Goal: Check status: Check status

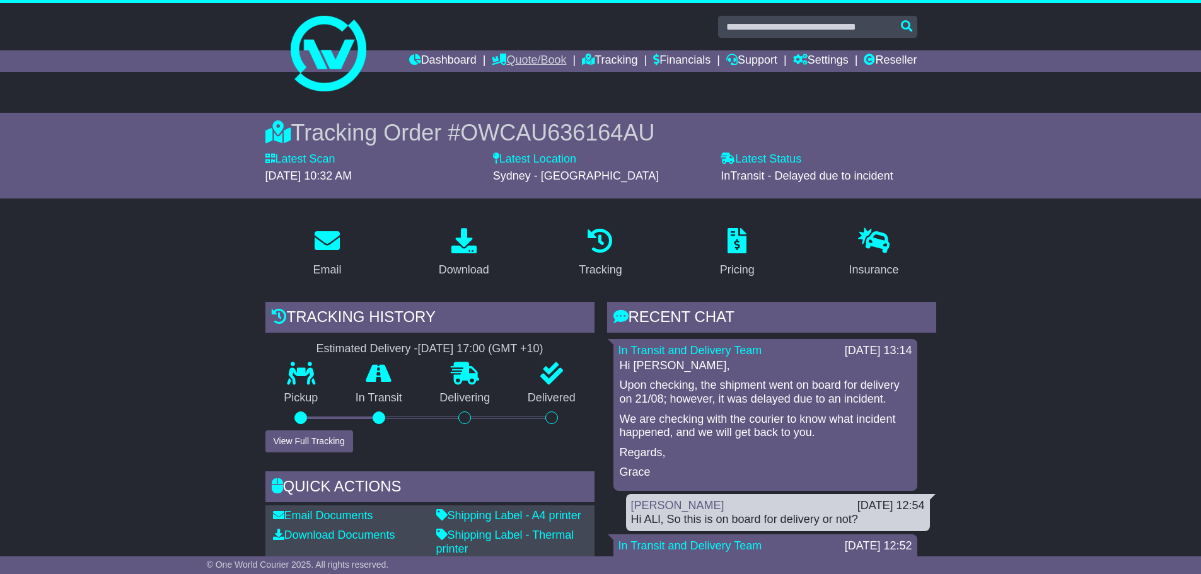
click at [528, 56] on link "Quote/Book" at bounding box center [529, 60] width 74 height 21
click at [442, 65] on link "Dashboard" at bounding box center [442, 60] width 67 height 21
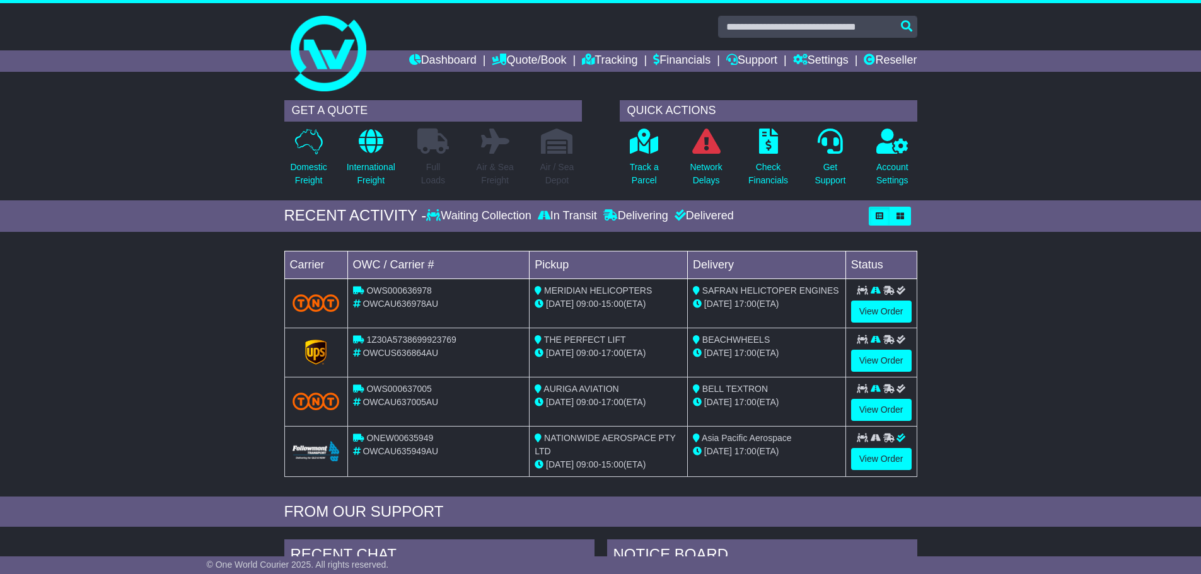
drag, startPoint x: 672, startPoint y: 357, endPoint x: 564, endPoint y: 330, distance: 111.6
click at [523, 329] on tr "1Z30A5738699923769 OWCUS636864AU THE PERFECT LIFT 21 Aug 09:00 - 17:00 (ETA) BE…" at bounding box center [600, 352] width 632 height 49
click at [836, 341] on div "BEACHWHEELS" at bounding box center [766, 339] width 147 height 13
click at [859, 358] on link "View Order" at bounding box center [881, 361] width 60 height 22
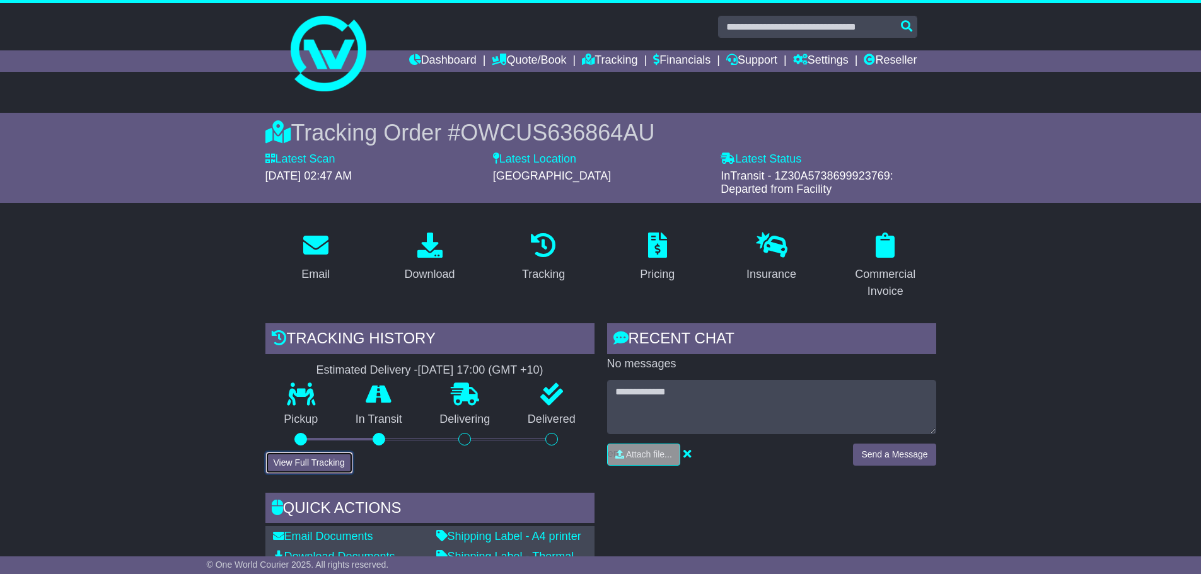
click at [338, 462] on button "View Full Tracking" at bounding box center [309, 463] width 88 height 22
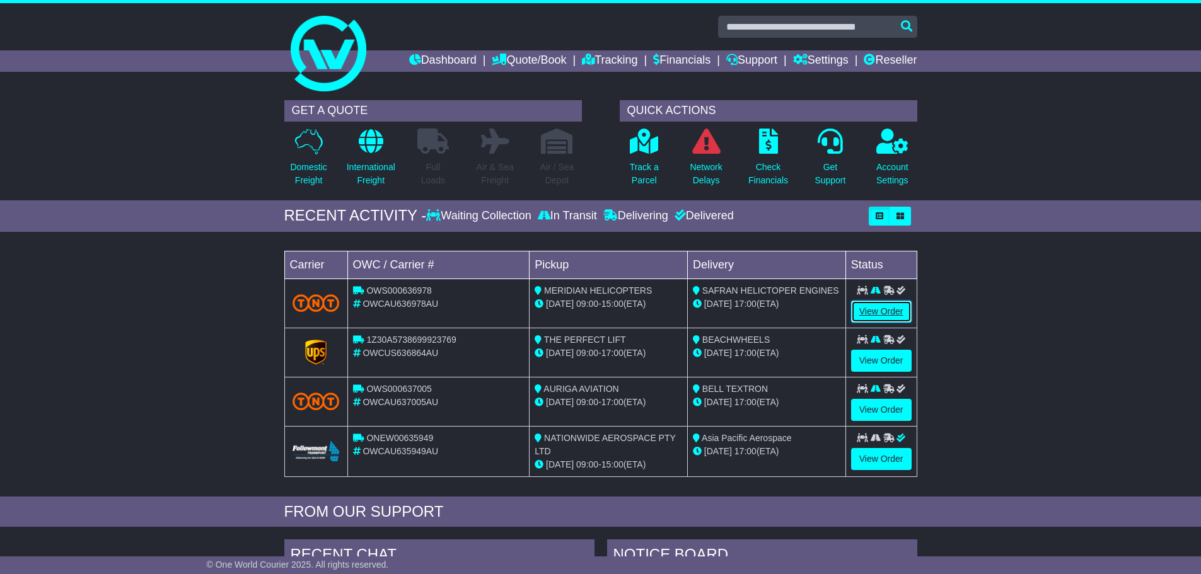
click at [878, 308] on link "View Order" at bounding box center [881, 312] width 60 height 22
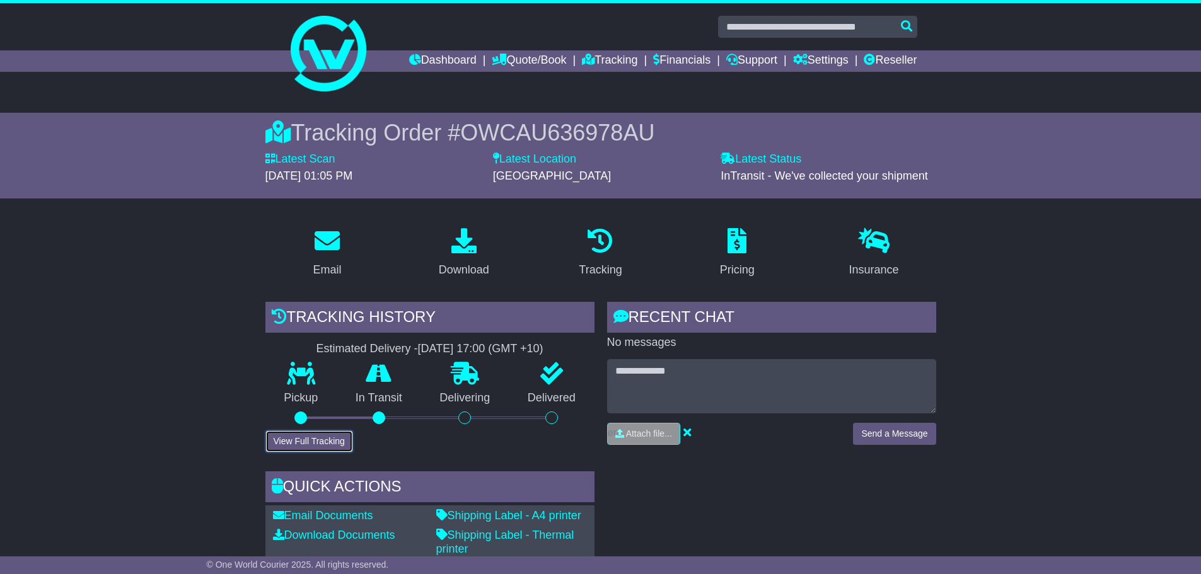
click at [305, 431] on button "View Full Tracking" at bounding box center [309, 441] width 88 height 22
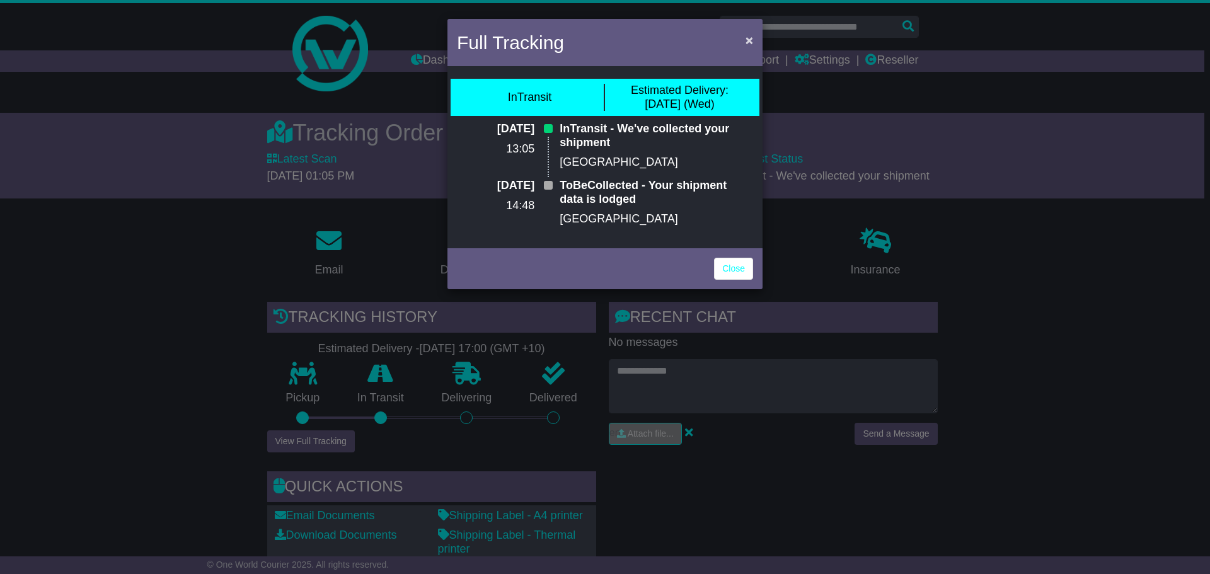
click at [761, 41] on div "Full Tracking ×" at bounding box center [604, 44] width 315 height 50
click at [748, 40] on span "×" at bounding box center [750, 40] width 8 height 14
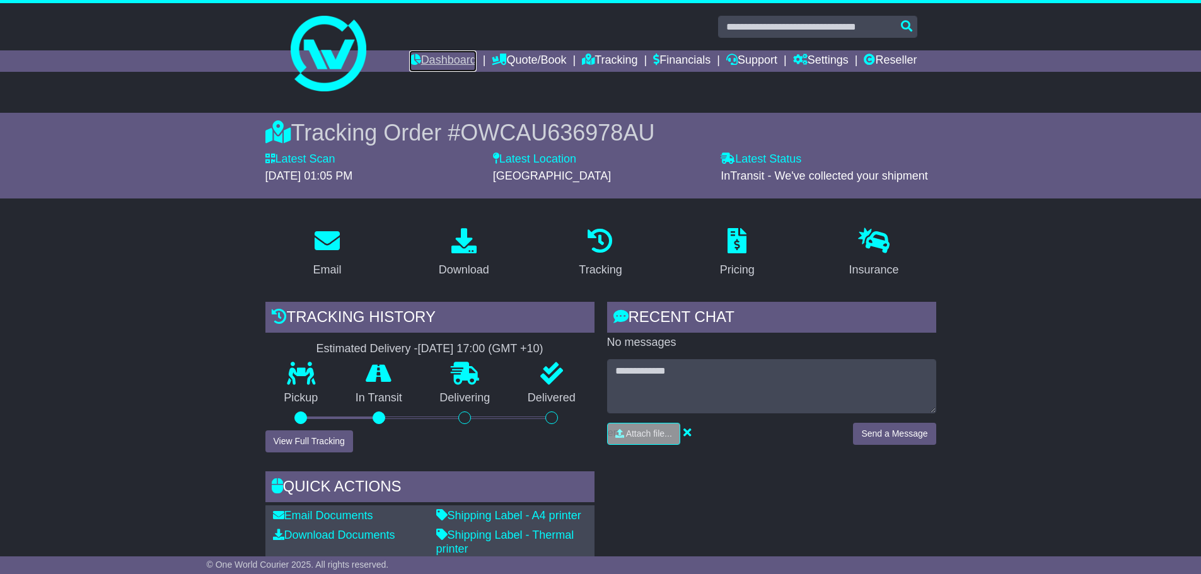
click at [437, 59] on link "Dashboard" at bounding box center [442, 60] width 67 height 21
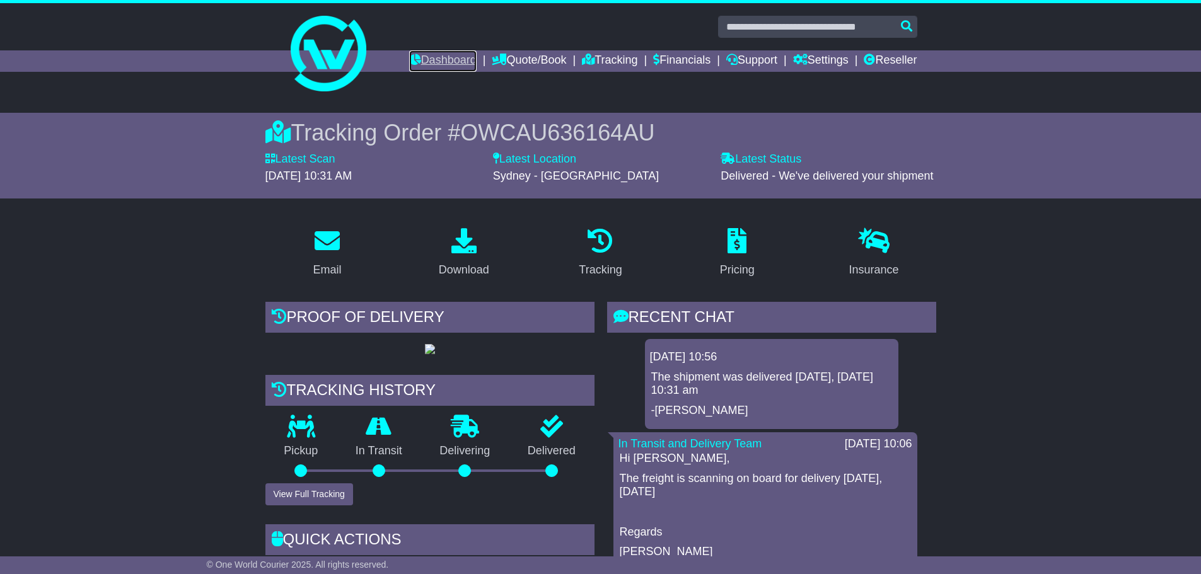
click at [409, 57] on link "Dashboard" at bounding box center [442, 60] width 67 height 21
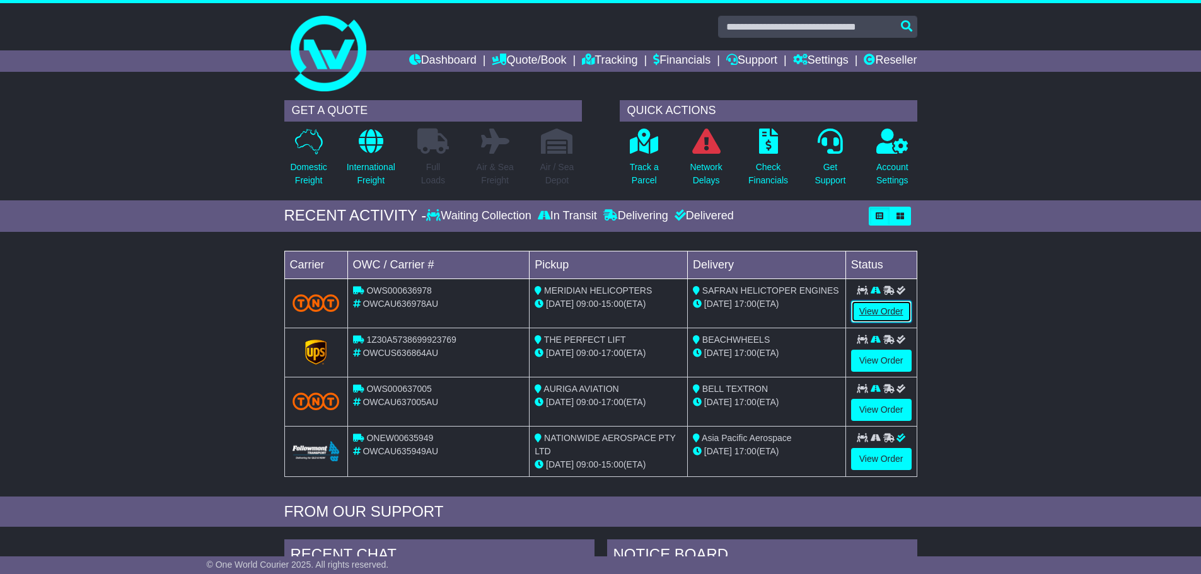
click at [884, 310] on link "View Order" at bounding box center [881, 312] width 60 height 22
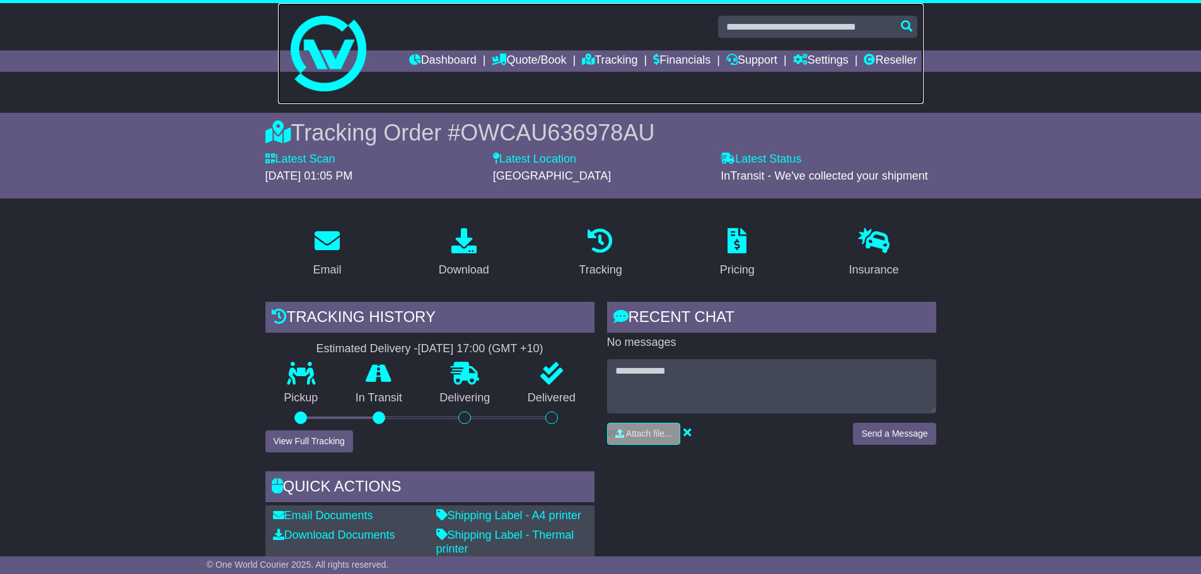
click at [802, 38] on link at bounding box center [600, 53] width 645 height 101
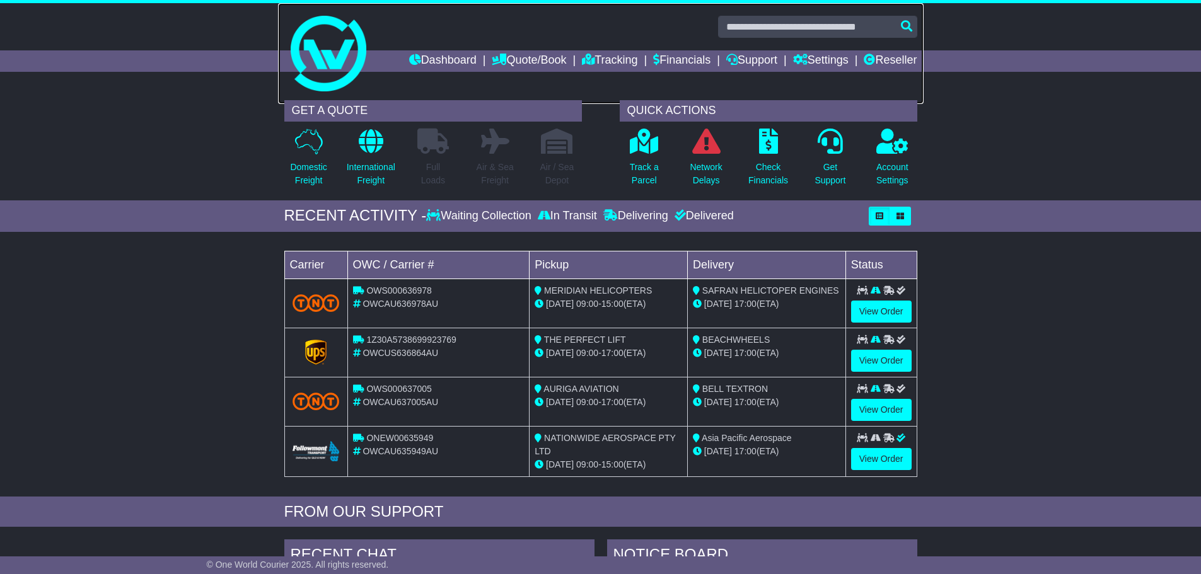
click at [803, 37] on div "Dashboard Quote/Book Domestic International Saved Quotes Drafts" at bounding box center [600, 48] width 1201 height 91
click at [813, 28] on input "text" at bounding box center [817, 27] width 199 height 22
type input "***"
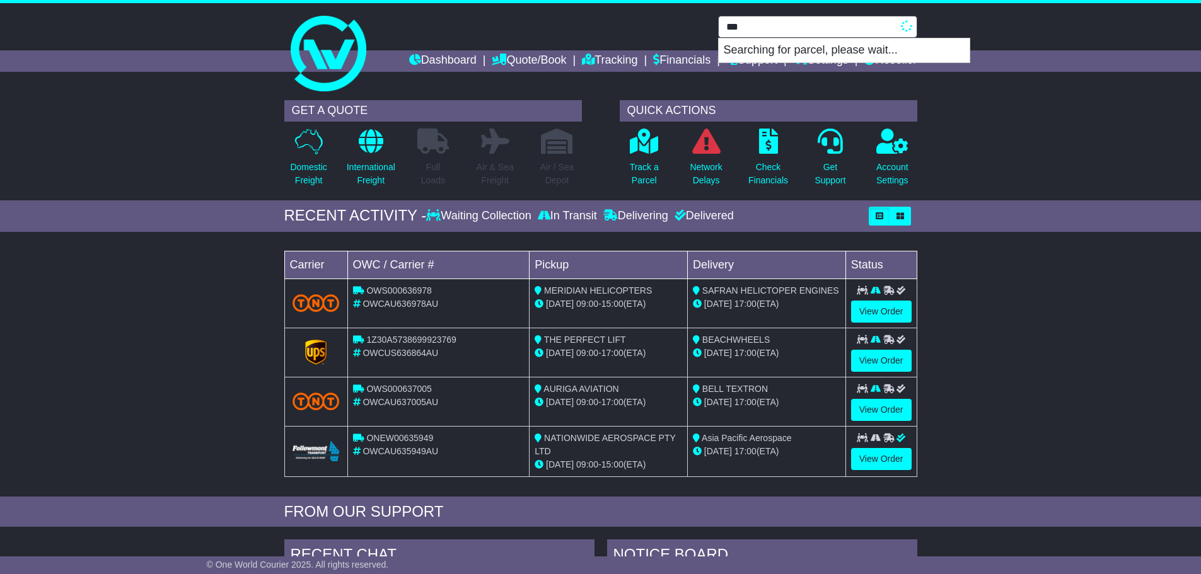
type input "**********"
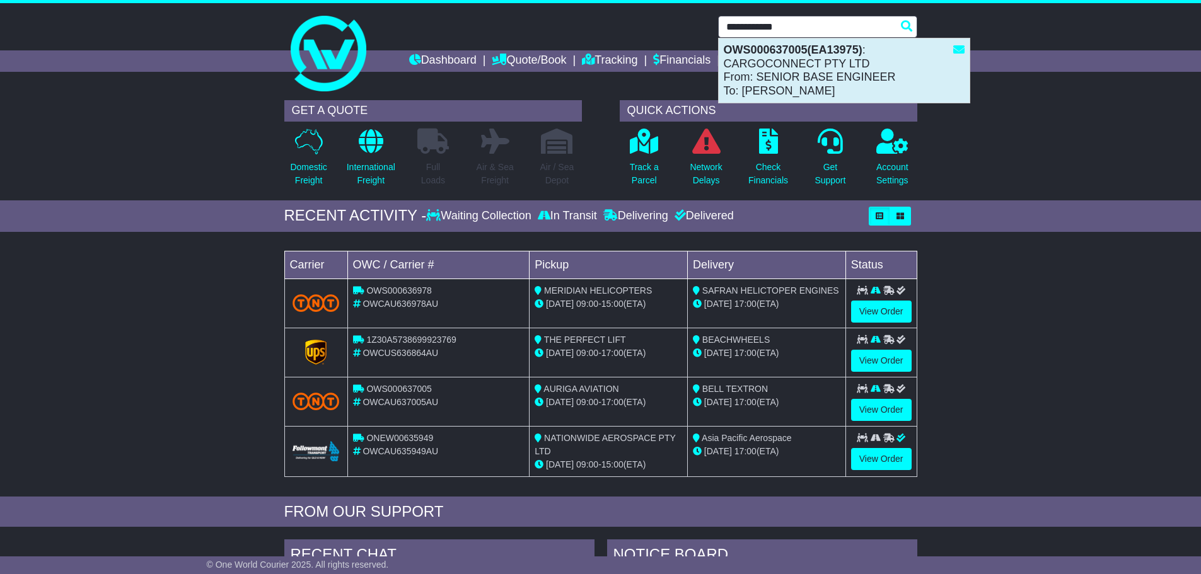
click at [797, 64] on div "OWS000637005(EA13975) : CARGOCONNECT PTY LTD From: SENIOR BASE ENGINEER To: LUK…" at bounding box center [843, 70] width 251 height 64
type input "**********"
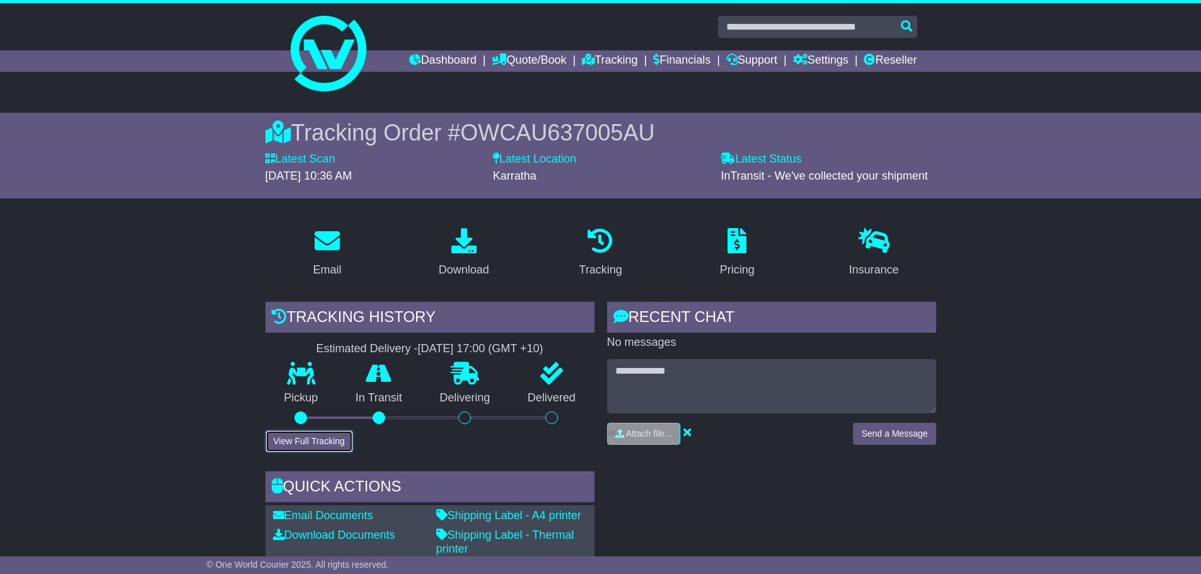
click at [303, 449] on button "View Full Tracking" at bounding box center [309, 441] width 88 height 22
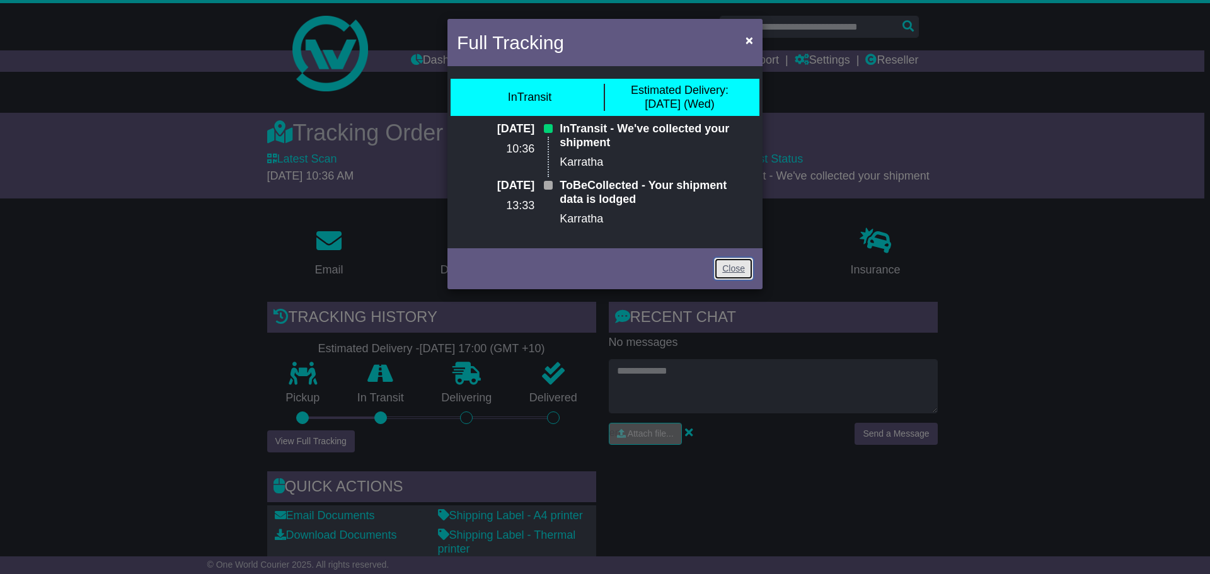
click at [727, 272] on link "Close" at bounding box center [733, 269] width 39 height 22
